Goal: Task Accomplishment & Management: Use online tool/utility

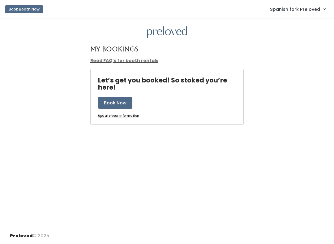
click at [312, 15] on link "Spanish fork Preloved" at bounding box center [297, 8] width 68 height 13
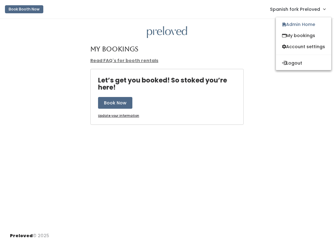
click at [306, 27] on link "Admin Home" at bounding box center [303, 24] width 55 height 11
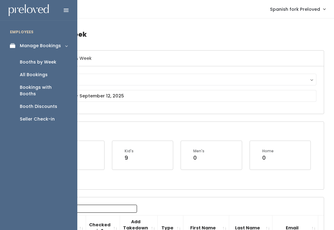
click at [44, 59] on div "Booths by Week" at bounding box center [38, 62] width 36 height 6
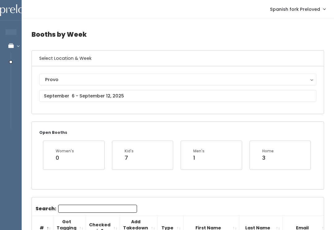
click at [247, 78] on div "Provo" at bounding box center [177, 79] width 265 height 7
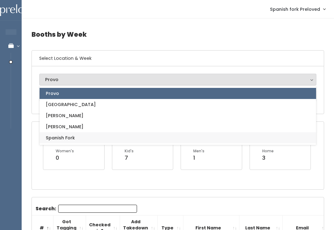
click at [103, 136] on link "Spanish Fork" at bounding box center [178, 138] width 276 height 11
select select "2"
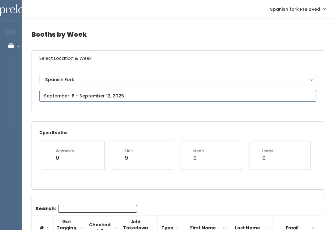
click at [150, 95] on input "text" at bounding box center [177, 96] width 277 height 12
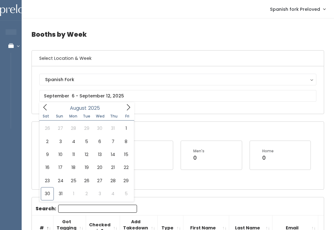
click at [185, 109] on div "Spanish Fork Houston Layton Provo Sandy Spanish Fork" at bounding box center [178, 90] width 292 height 48
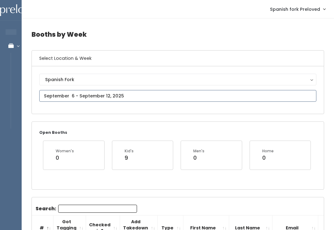
click at [171, 92] on input "text" at bounding box center [177, 96] width 277 height 12
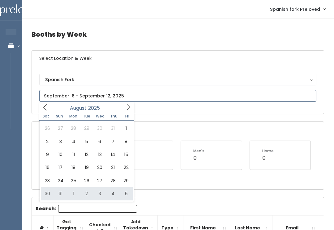
type input "August 30 to September 5"
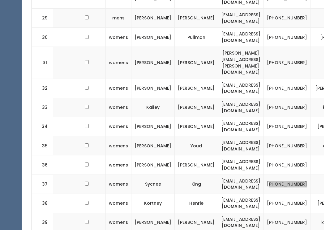
scroll to position [799, 0]
